Goal: Information Seeking & Learning: Learn about a topic

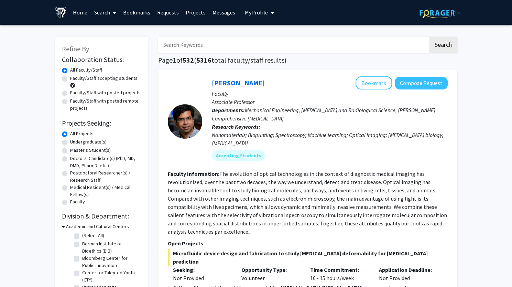
click at [67, 79] on div "Faculty/Staff accepting students" at bounding box center [101, 82] width 79 height 14
click at [70, 93] on label "Faculty/Staff with posted projects" at bounding box center [105, 92] width 70 height 7
click at [70, 93] on input "Faculty/Staff with posted projects" at bounding box center [72, 91] width 4 height 4
radio input "true"
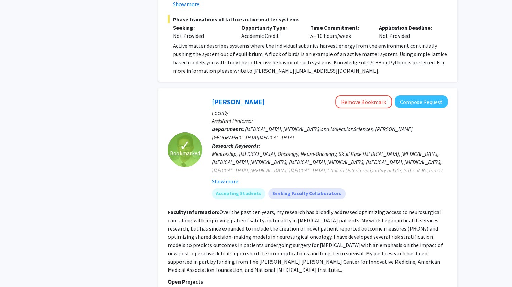
scroll to position [2845, 0]
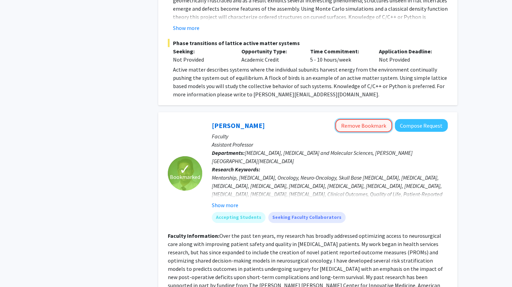
click at [356, 119] on button "Remove Bookmark" at bounding box center [363, 125] width 57 height 13
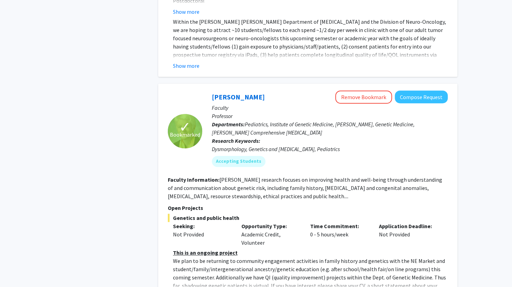
scroll to position [3280, 0]
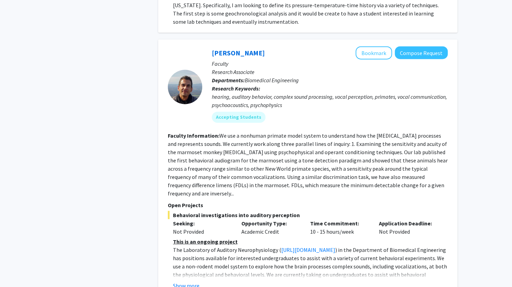
scroll to position [2472, 0]
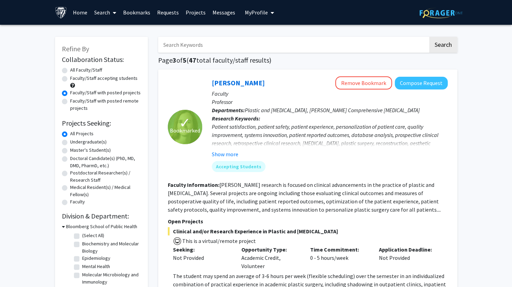
click at [434, 121] on p "Research Keywords: Patient satisfaction, patient safety, patient experience, pe…" at bounding box center [330, 136] width 236 height 44
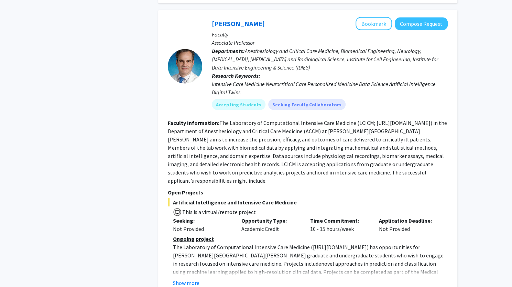
scroll to position [2418, 0]
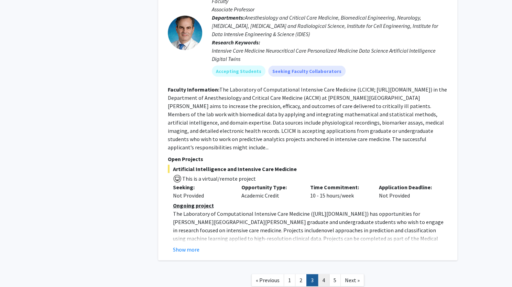
click at [324, 274] on link "4" at bounding box center [323, 280] width 12 height 12
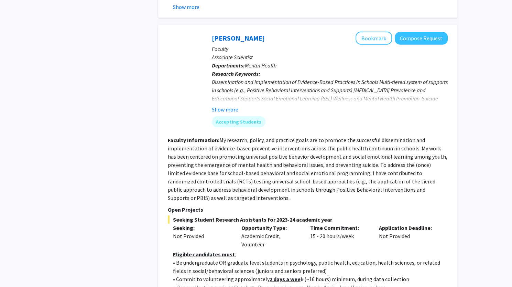
scroll to position [2479, 0]
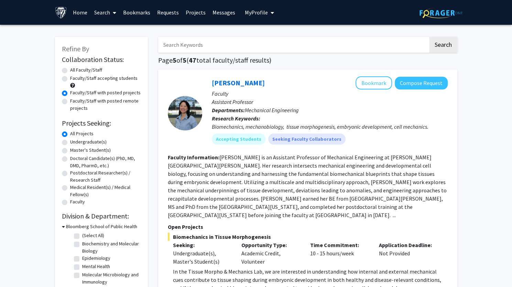
click at [70, 143] on label "Undergraduate(s)" at bounding box center [88, 141] width 36 height 7
click at [70, 143] on input "Undergraduate(s)" at bounding box center [72, 140] width 4 height 4
radio input "true"
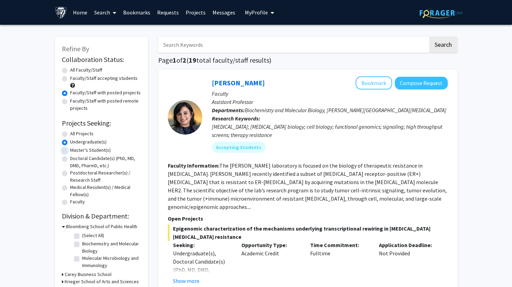
click at [70, 146] on input "Master's Student(s)" at bounding box center [72, 148] width 4 height 4
radio input "true"
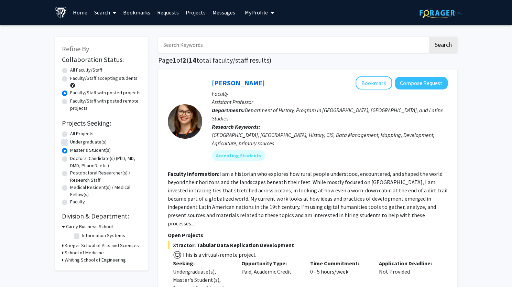
click at [70, 138] on input "Undergraduate(s)" at bounding box center [72, 140] width 4 height 4
radio input "true"
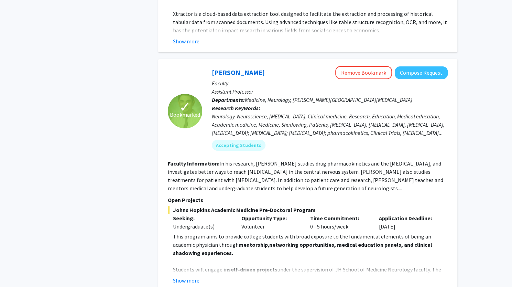
scroll to position [2893, 0]
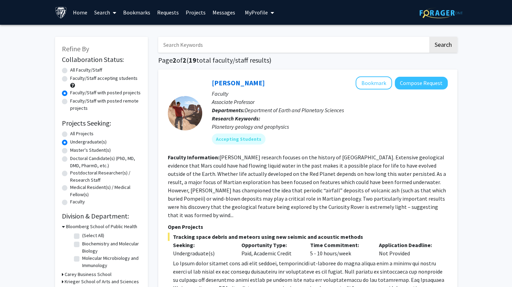
click at [355, 161] on fg-read-more "[PERSON_NAME] research focuses on the history of [GEOGRAPHIC_DATA]. Extensive g…" at bounding box center [307, 186] width 278 height 65
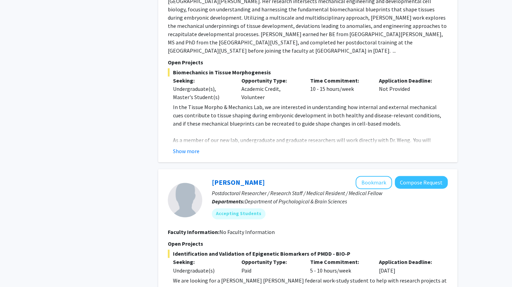
scroll to position [2099, 0]
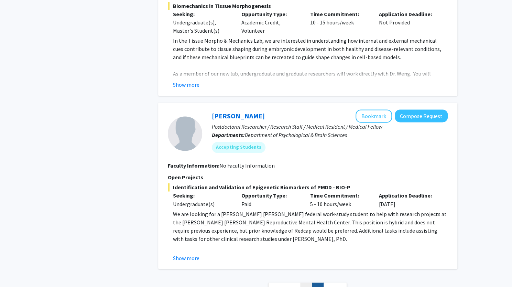
click at [306, 282] on link "1" at bounding box center [306, 288] width 12 height 12
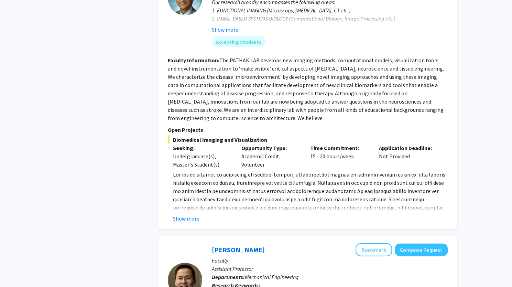
scroll to position [815, 0]
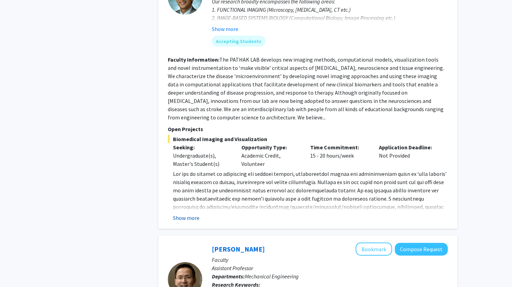
click at [185, 213] on button "Show more" at bounding box center [186, 217] width 26 height 8
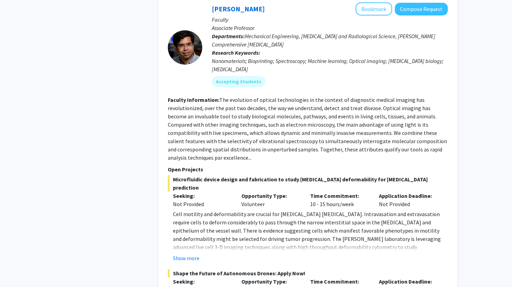
scroll to position [1341, 0]
